Goal: Information Seeking & Learning: Learn about a topic

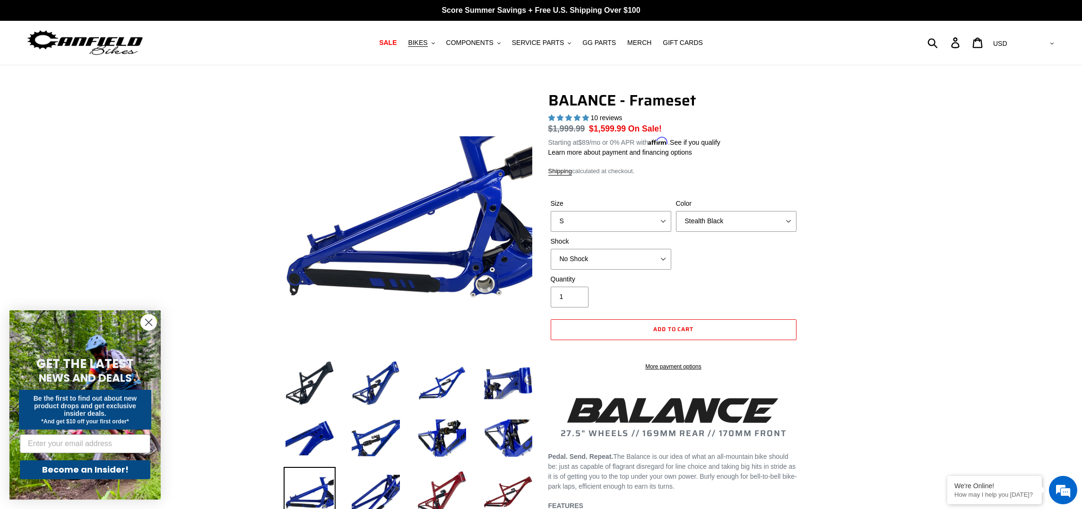
select select "highest-rating"
click at [422, 42] on span "BIKES" at bounding box center [417, 43] width 19 height 8
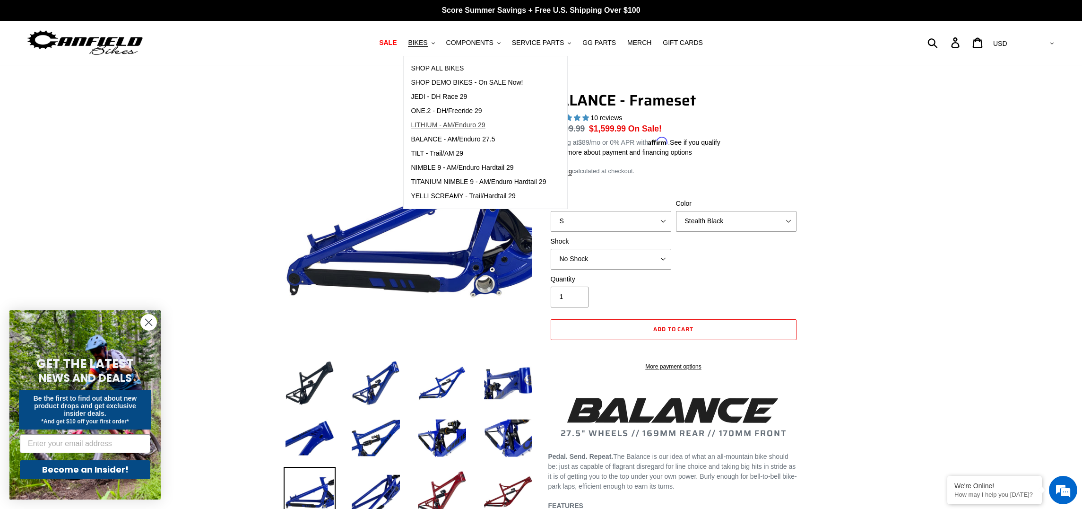
click at [431, 126] on span "LITHIUM - AM/Enduro 29" at bounding box center [448, 125] width 74 height 8
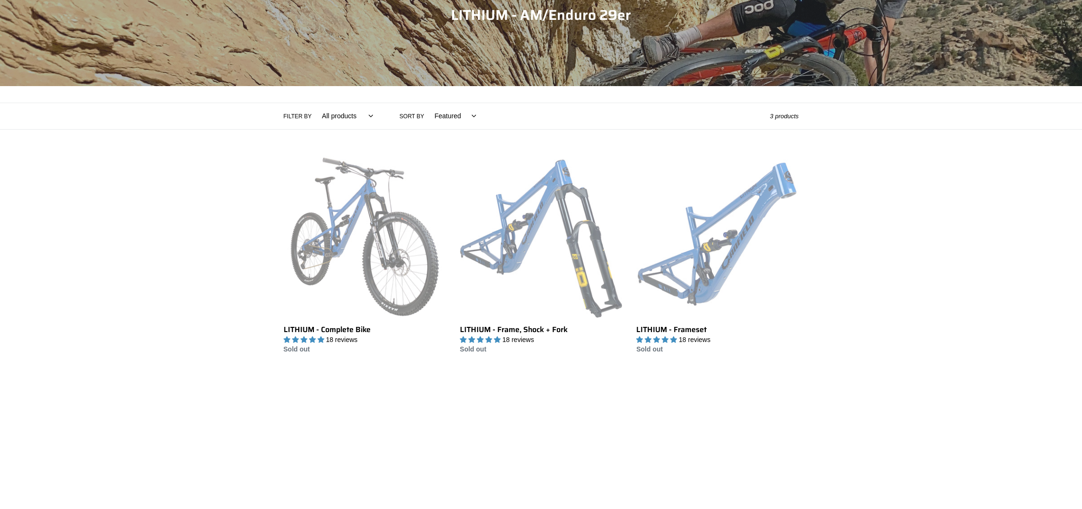
scroll to position [121, 0]
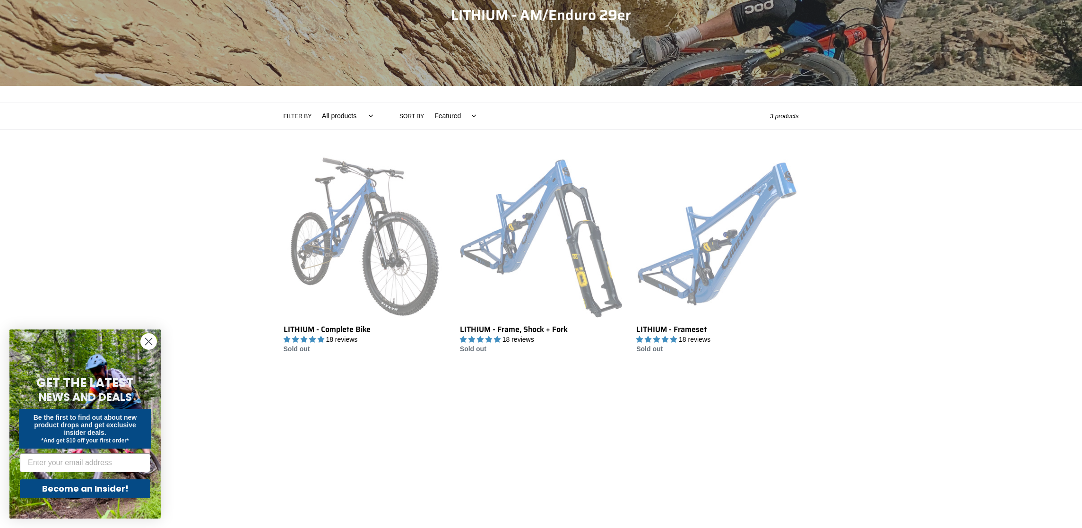
scroll to position [121, 0]
